Goal: Information Seeking & Learning: Check status

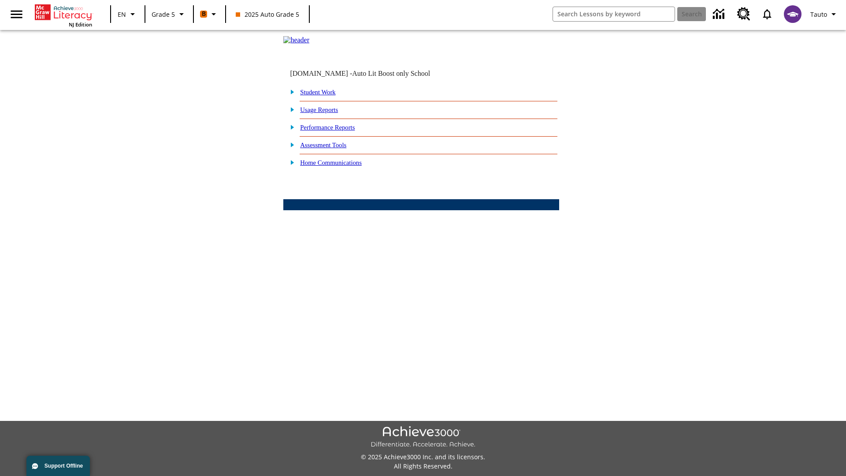
click at [337, 131] on link "Performance Reports" at bounding box center [327, 127] width 55 height 7
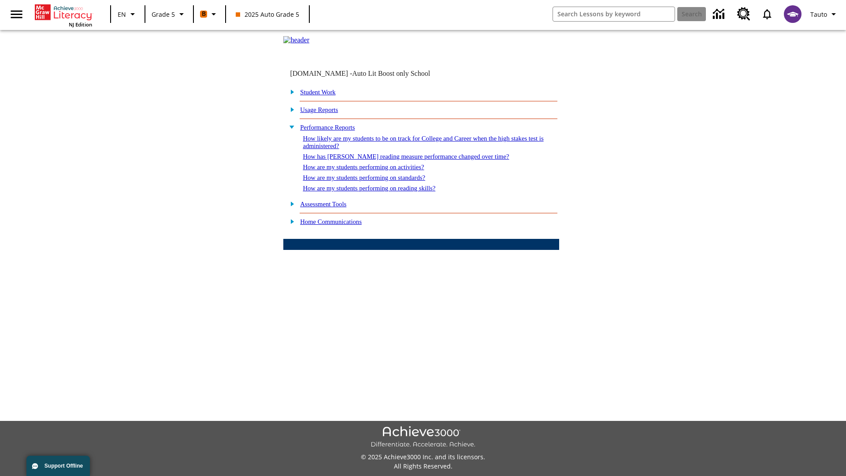
click at [378, 192] on link "How are my students performing on reading skills?" at bounding box center [369, 188] width 133 height 7
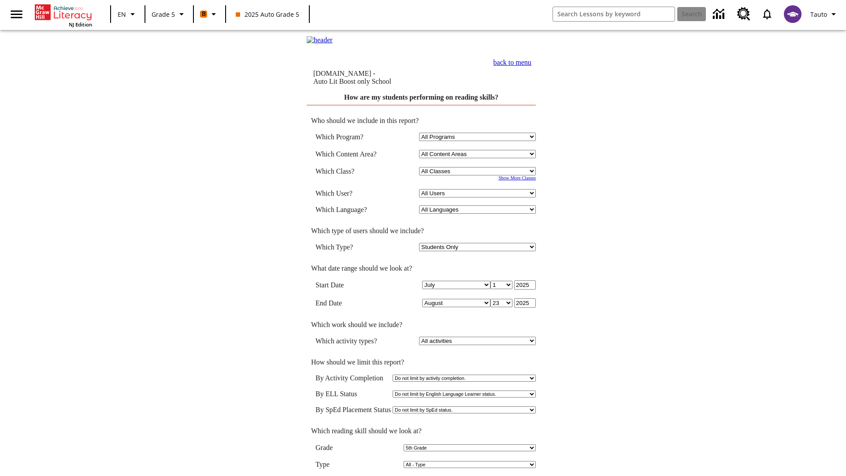
click at [479, 172] on select "Select a Class: All Classes 2025 Auto Grade 5 OL 2025 Auto Grade 6" at bounding box center [477, 171] width 117 height 8
select select "11133131"
click at [479, 195] on select "All Users Cat, Sautoen Cat, Sautoes Cat, Sautoss Donotlogin, Sautoen Twoschools…" at bounding box center [477, 193] width 117 height 8
select select "21437107"
